Goal: Information Seeking & Learning: Understand process/instructions

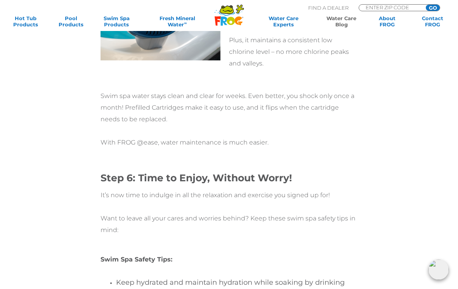
scroll to position [2727, 0]
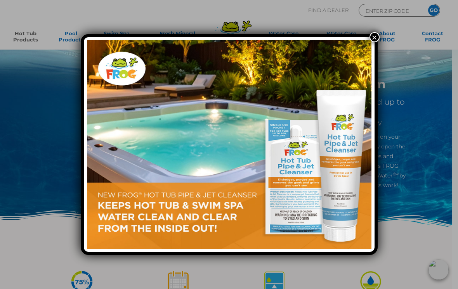
click at [373, 37] on button "×" at bounding box center [374, 37] width 10 height 10
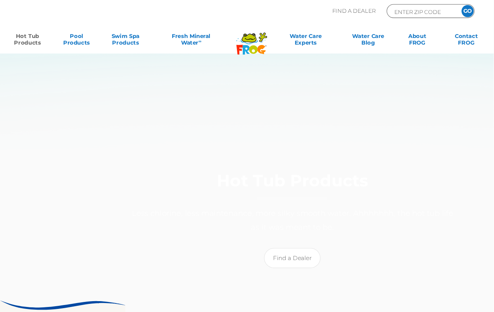
scroll to position [2, 0]
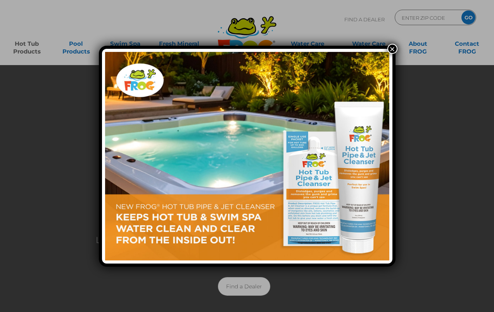
click at [389, 49] on button "×" at bounding box center [392, 49] width 10 height 10
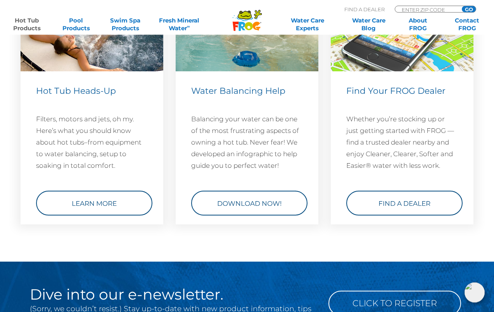
scroll to position [2318, 0]
click at [220, 216] on link "Download Now!" at bounding box center [249, 203] width 116 height 25
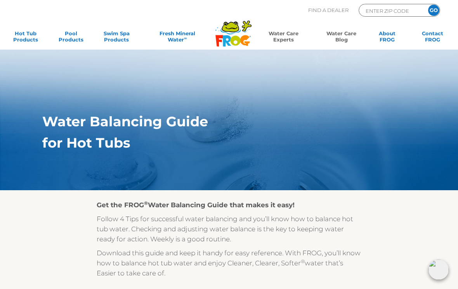
click at [345, 36] on link "Water Care Blog" at bounding box center [340, 38] width 35 height 16
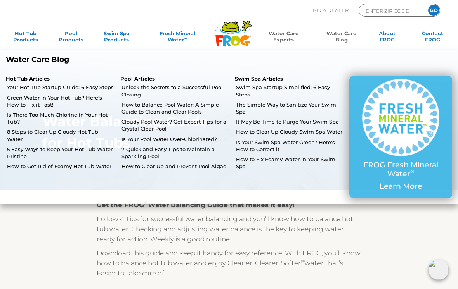
click at [78, 84] on link "Your Hot Tub Startup Guide: 6 Easy Steps" at bounding box center [60, 87] width 107 height 7
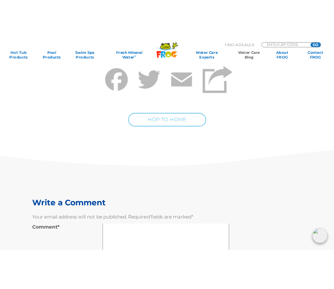
scroll to position [2638, 0]
